Goal: Download file/media

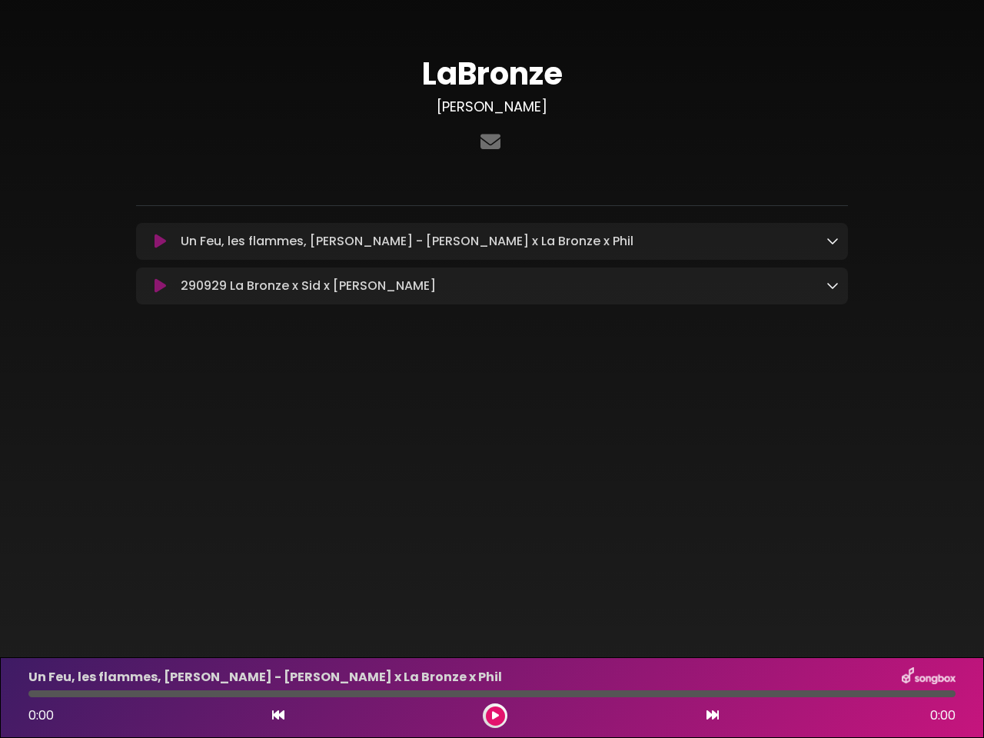
click at [160, 242] on icon at bounding box center [161, 241] width 12 height 15
click at [833, 241] on icon at bounding box center [832, 240] width 12 height 12
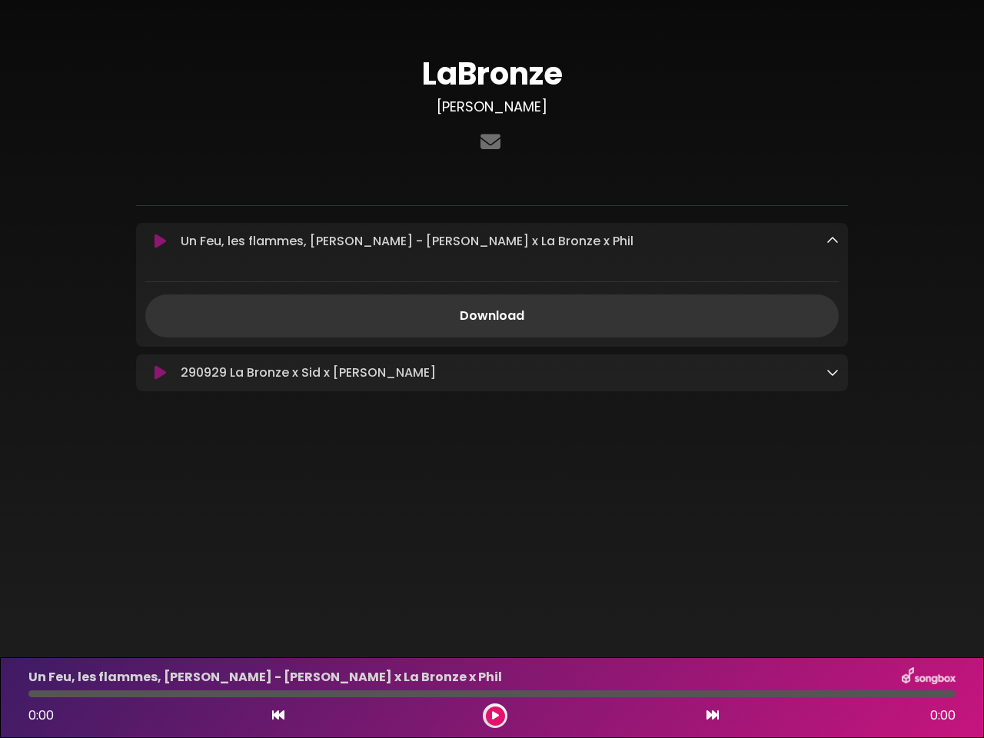
click at [160, 287] on div "Download" at bounding box center [492, 303] width 712 height 68
click at [833, 287] on div "Download" at bounding box center [492, 303] width 712 height 68
click at [278, 716] on icon at bounding box center [278, 715] width 12 height 12
click at [495, 716] on icon at bounding box center [495, 715] width 7 height 9
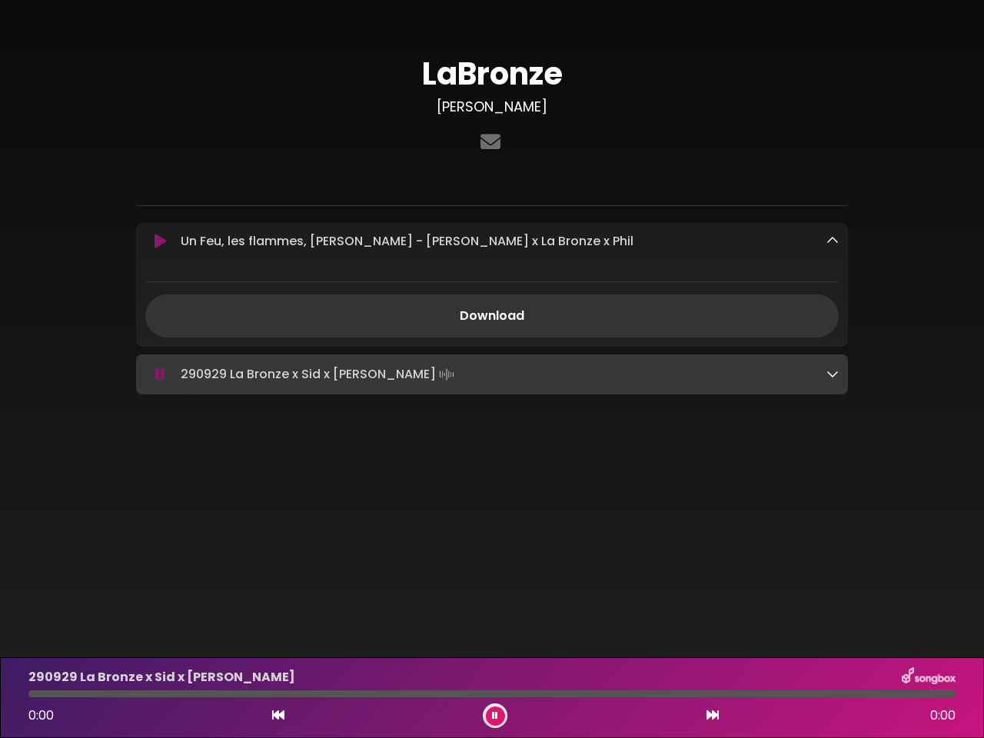
click at [713, 716] on icon at bounding box center [712, 715] width 12 height 12
